Goal: Book appointment/travel/reservation

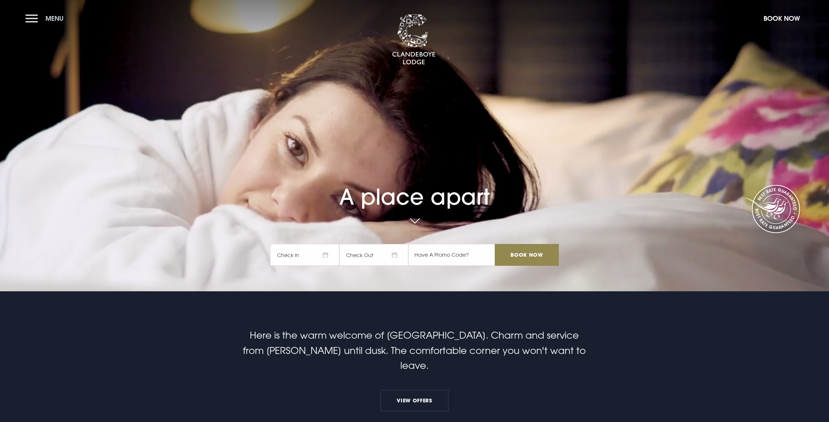
click at [32, 21] on button "Menu" at bounding box center [46, 19] width 42 height 16
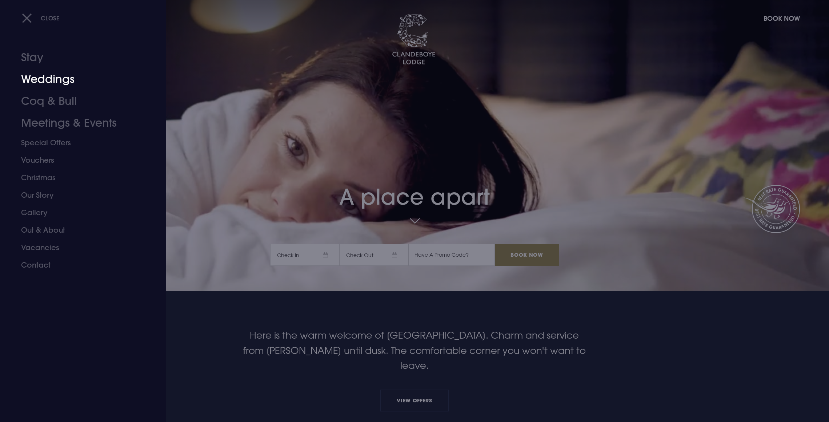
click at [32, 84] on link "Weddings" at bounding box center [78, 79] width 115 height 22
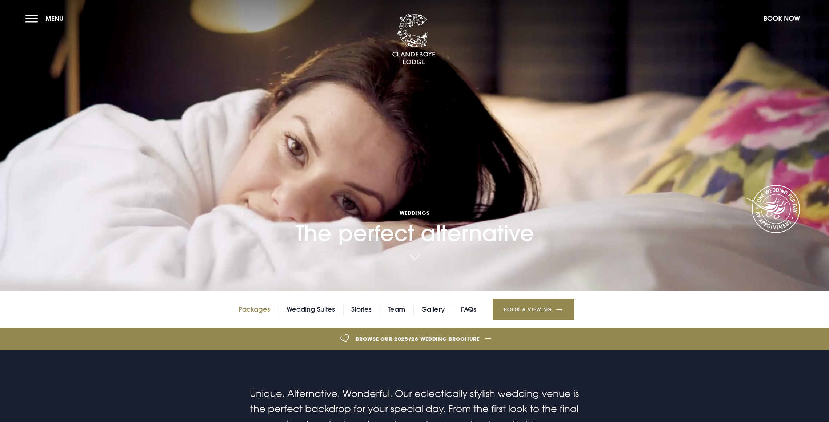
click at [257, 309] on link "Packages" at bounding box center [255, 309] width 32 height 11
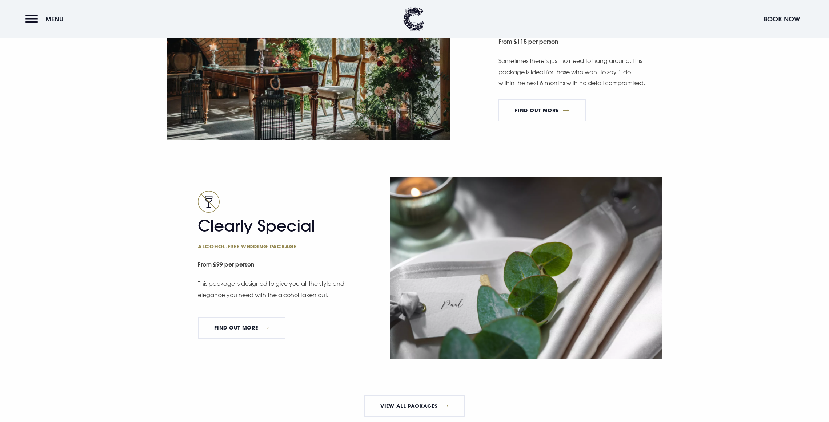
scroll to position [1329, 0]
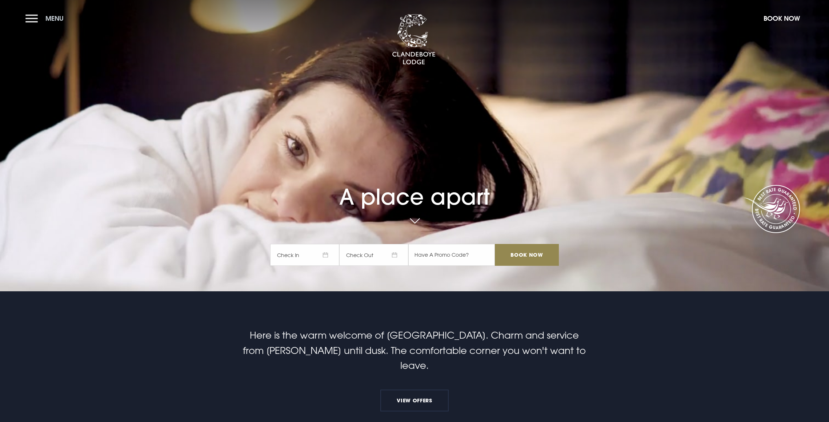
click at [36, 18] on button "Menu" at bounding box center [46, 19] width 42 height 16
